Goal: Browse casually

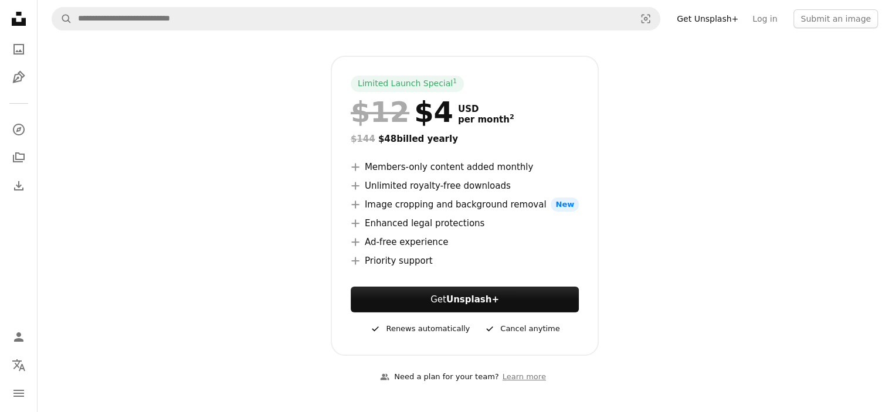
scroll to position [235, 0]
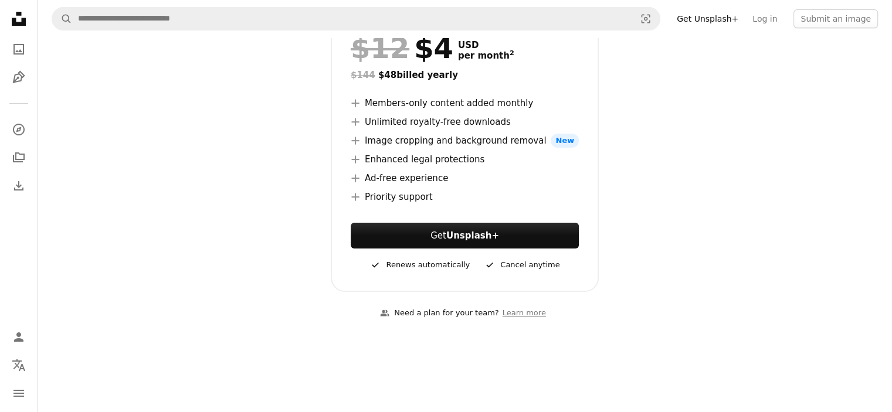
click at [357, 121] on icon at bounding box center [355, 122] width 8 height 8
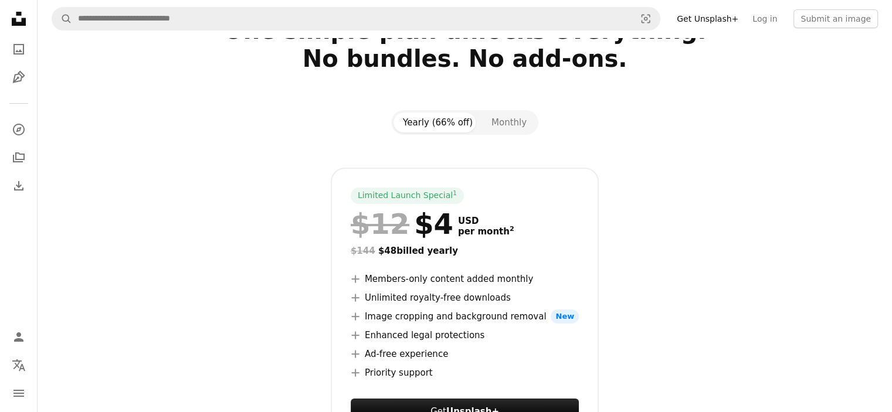
scroll to position [0, 0]
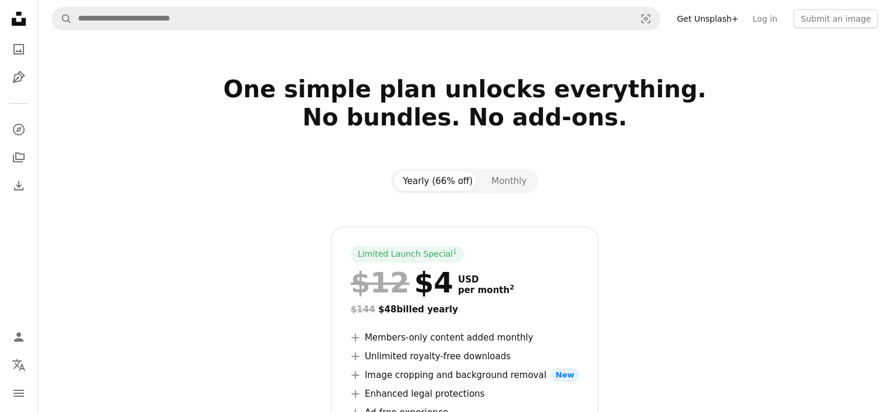
click at [22, 17] on icon "Unsplash logo Unsplash Home" at bounding box center [18, 18] width 23 height 23
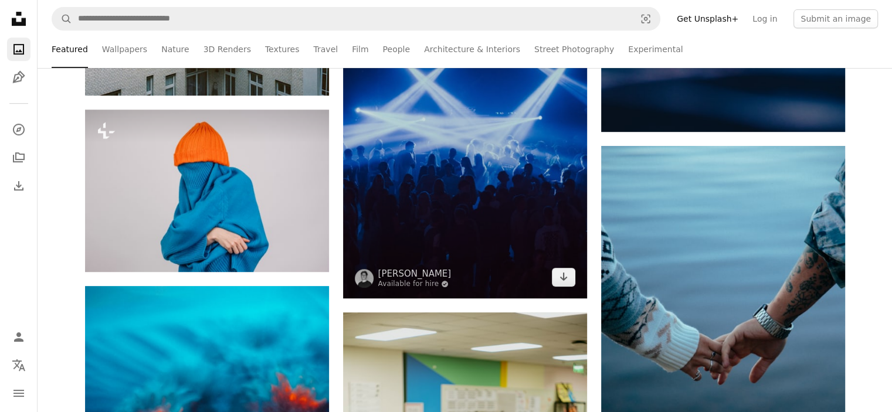
scroll to position [528, 0]
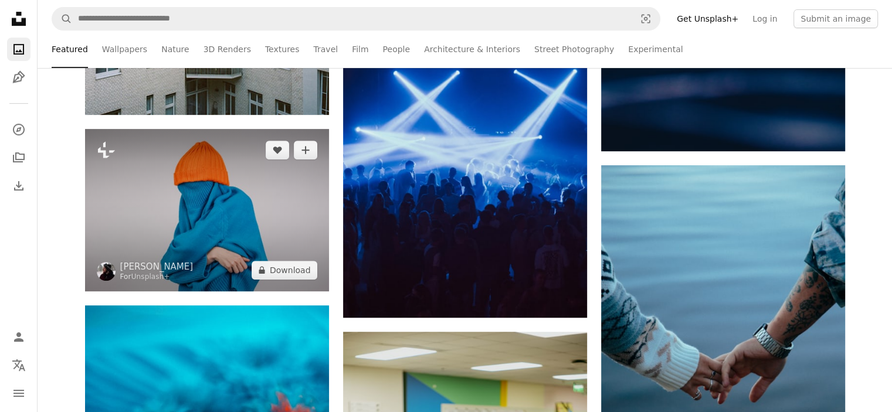
click at [286, 182] on img at bounding box center [207, 210] width 244 height 163
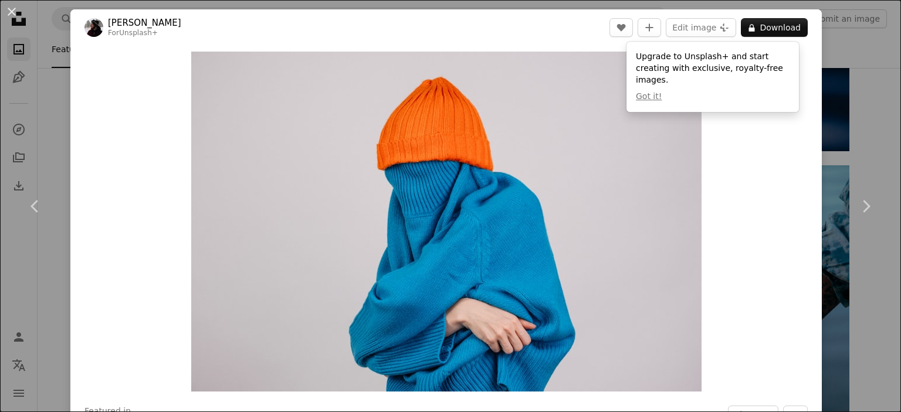
click at [855, 111] on div "An X shape Chevron left Chevron right [PERSON_NAME] For Unsplash+ A heart A plu…" at bounding box center [450, 206] width 901 height 412
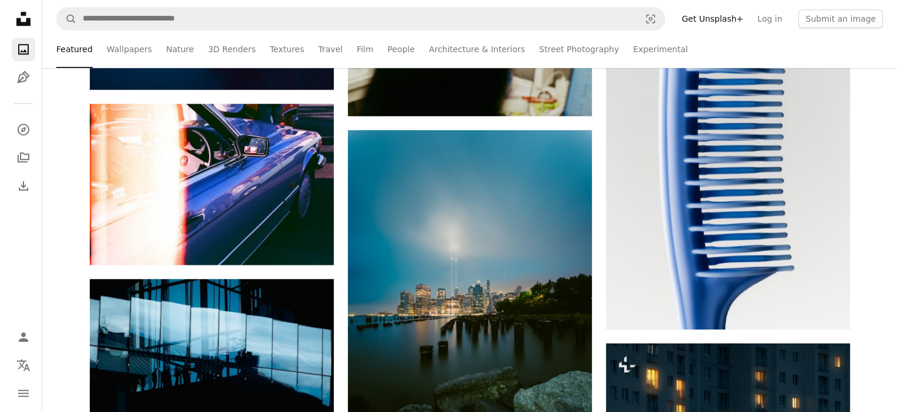
scroll to position [1232, 0]
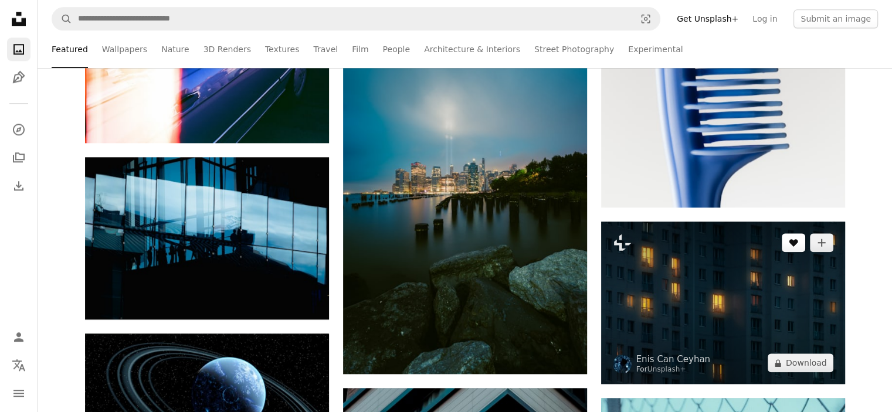
click at [786, 251] on button "A heart" at bounding box center [793, 243] width 23 height 19
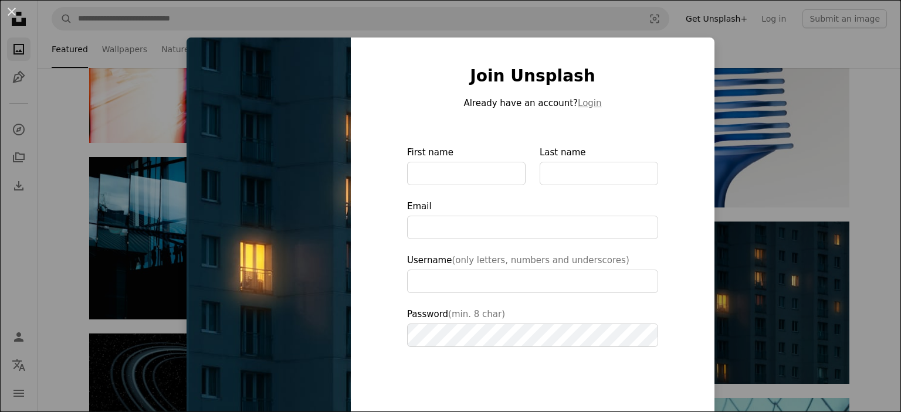
click at [767, 279] on div "An X shape Join Unsplash Already have an account? Login First name Last name Em…" at bounding box center [450, 206] width 901 height 412
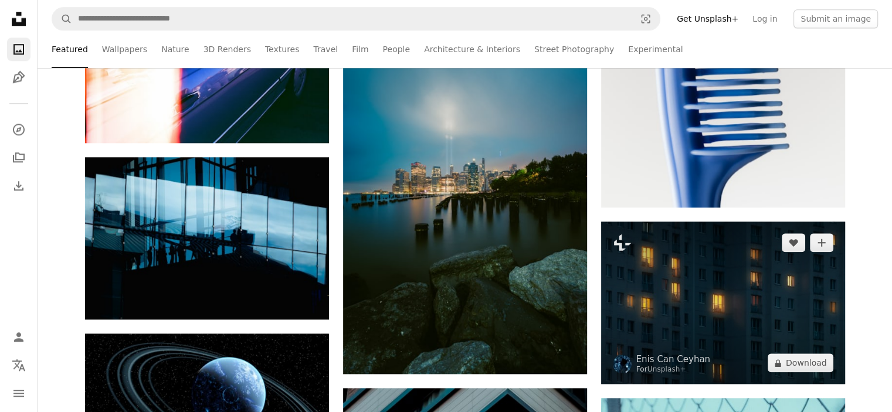
click at [767, 279] on img at bounding box center [723, 303] width 244 height 163
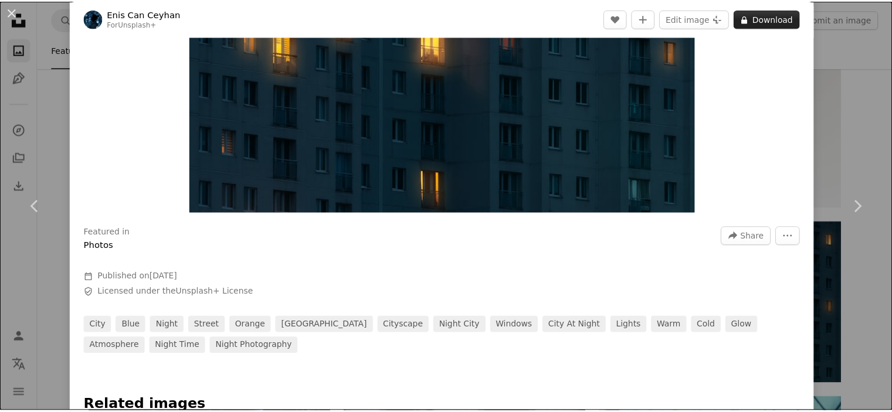
scroll to position [117, 0]
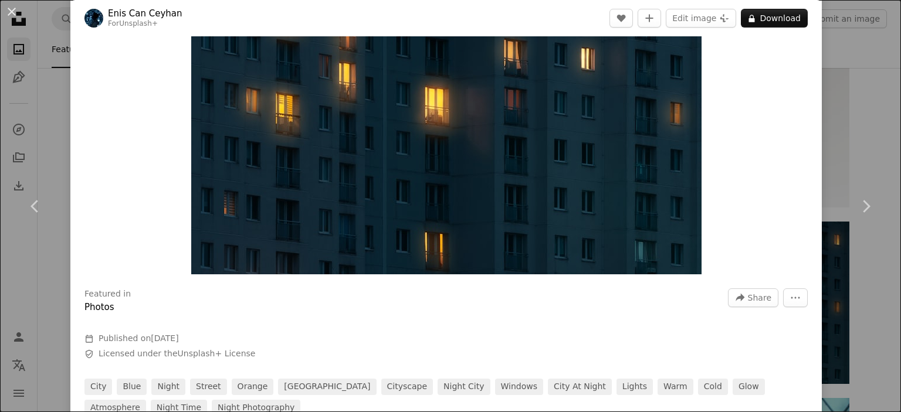
click at [854, 82] on div "An X shape Chevron left Chevron right [PERSON_NAME] Can Ceyhan For Unsplash+ A …" at bounding box center [450, 206] width 901 height 412
